Goal: Task Accomplishment & Management: Use online tool/utility

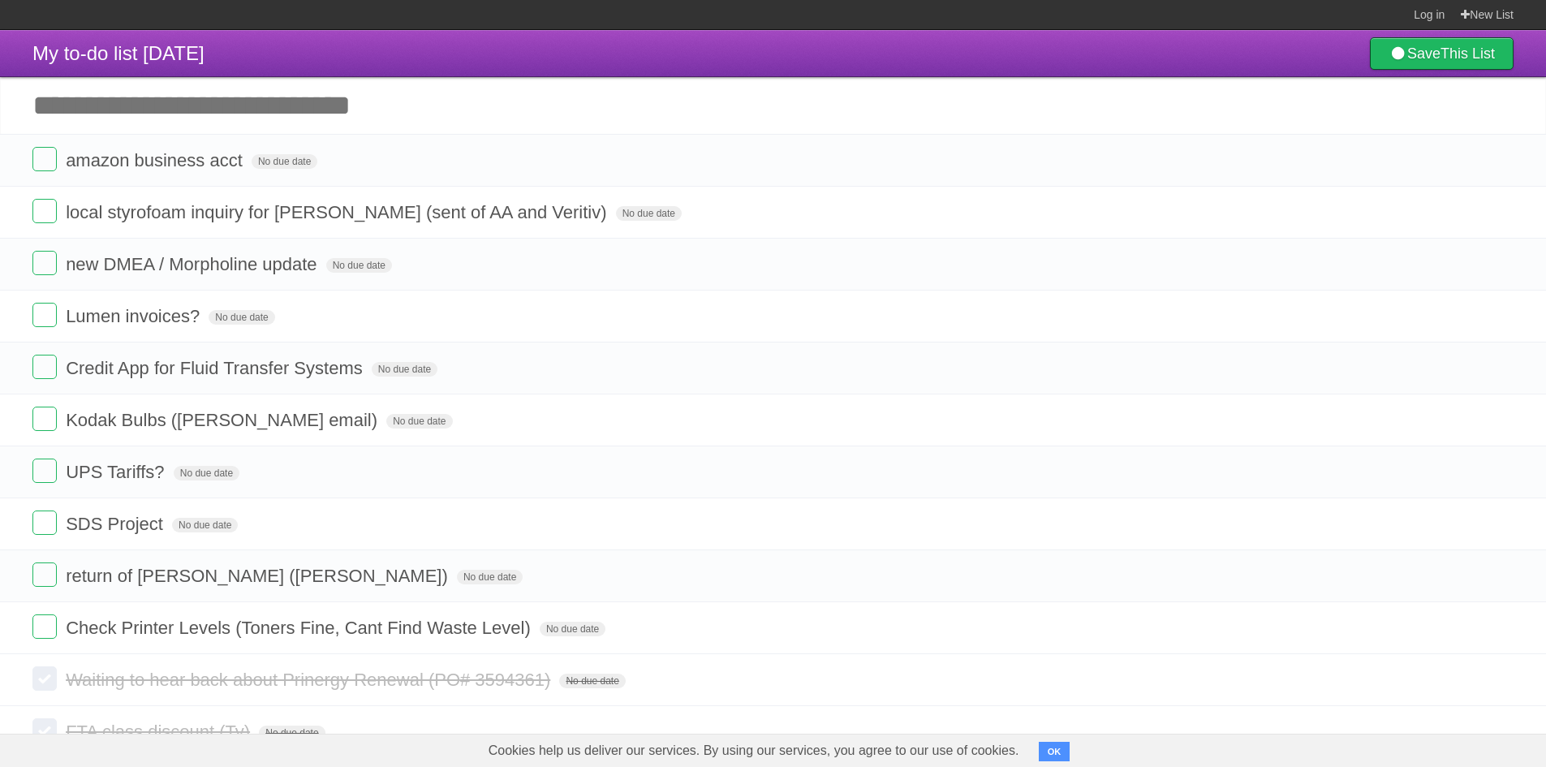
click at [170, 121] on input "Add another task" at bounding box center [773, 105] width 1546 height 57
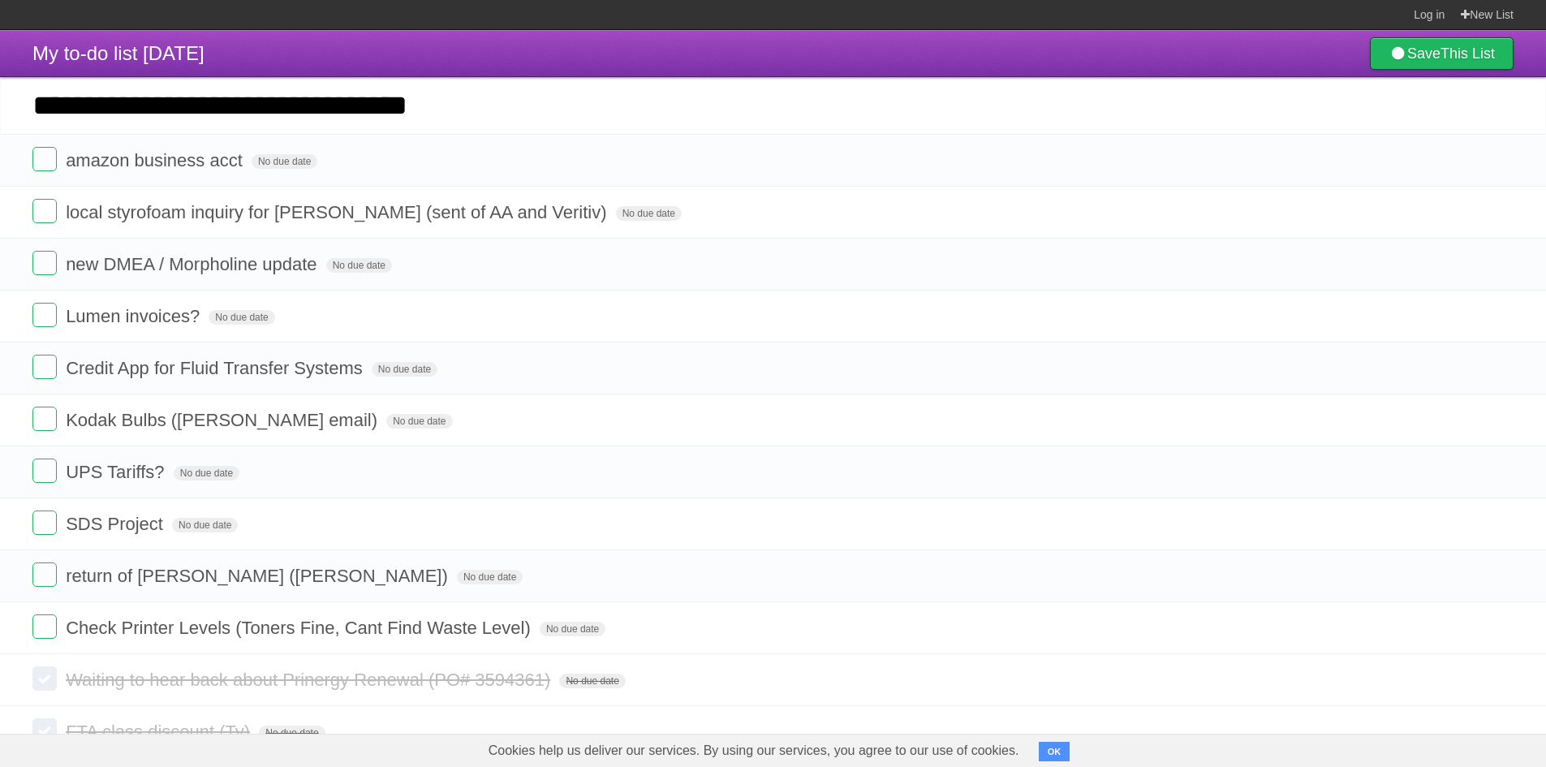
type input "**********"
click input "*********" at bounding box center [0, 0] width 0 height 0
